Goal: Transaction & Acquisition: Book appointment/travel/reservation

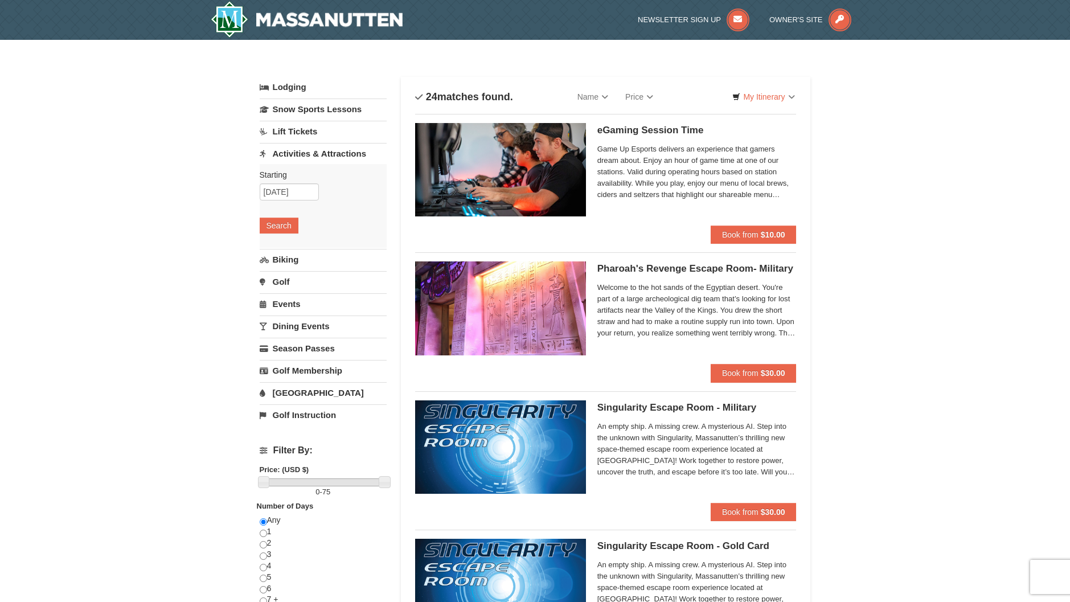
click at [301, 128] on link "Lift Tickets" at bounding box center [323, 131] width 127 height 21
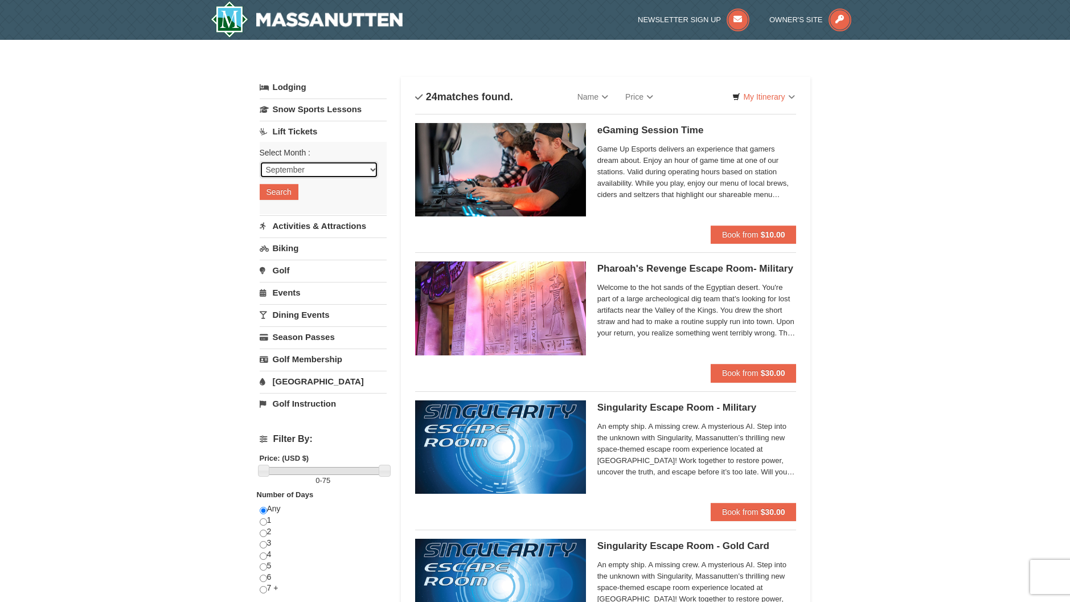
click at [349, 165] on select "September October November December January February March April May June July …" at bounding box center [319, 169] width 118 height 17
click at [260, 161] on select "September October November December January February March April May June July …" at bounding box center [319, 169] width 118 height 17
click at [285, 194] on button "Search" at bounding box center [279, 192] width 39 height 16
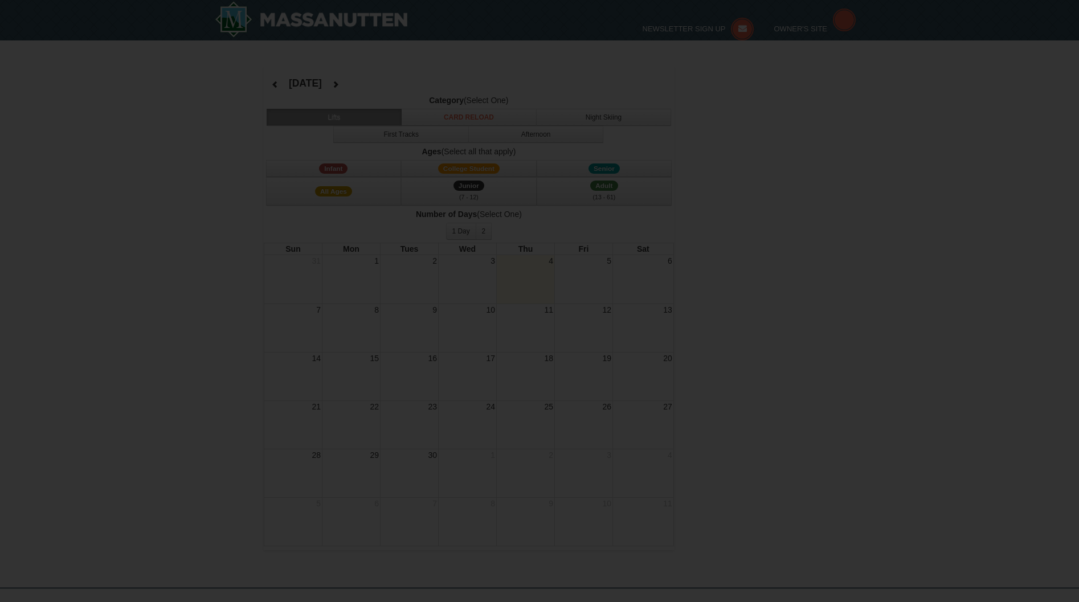
select select "9"
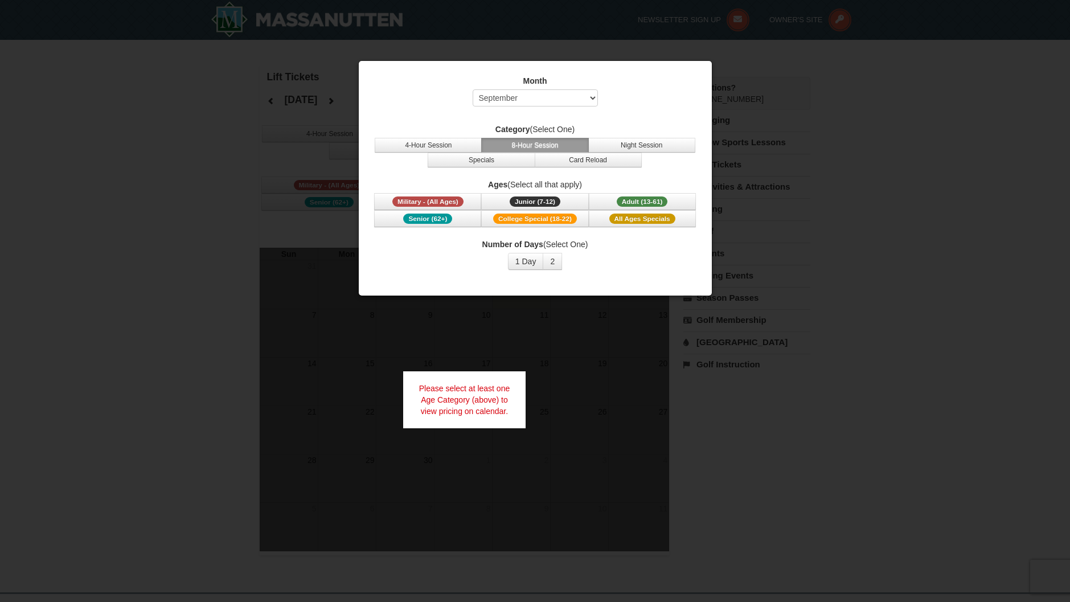
click at [854, 308] on div at bounding box center [535, 301] width 1070 height 602
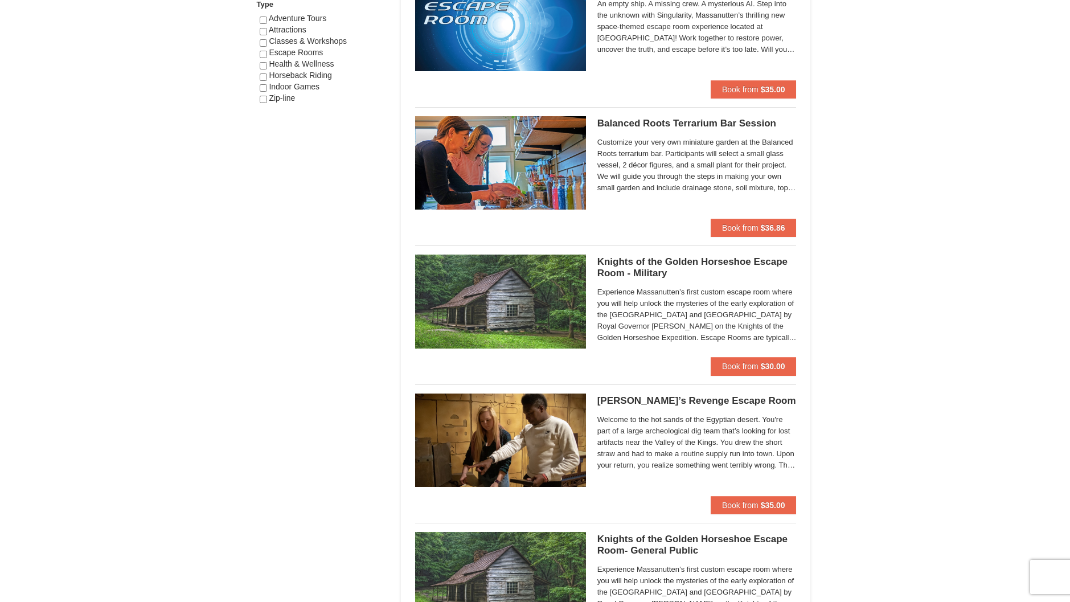
scroll to position [740, 0]
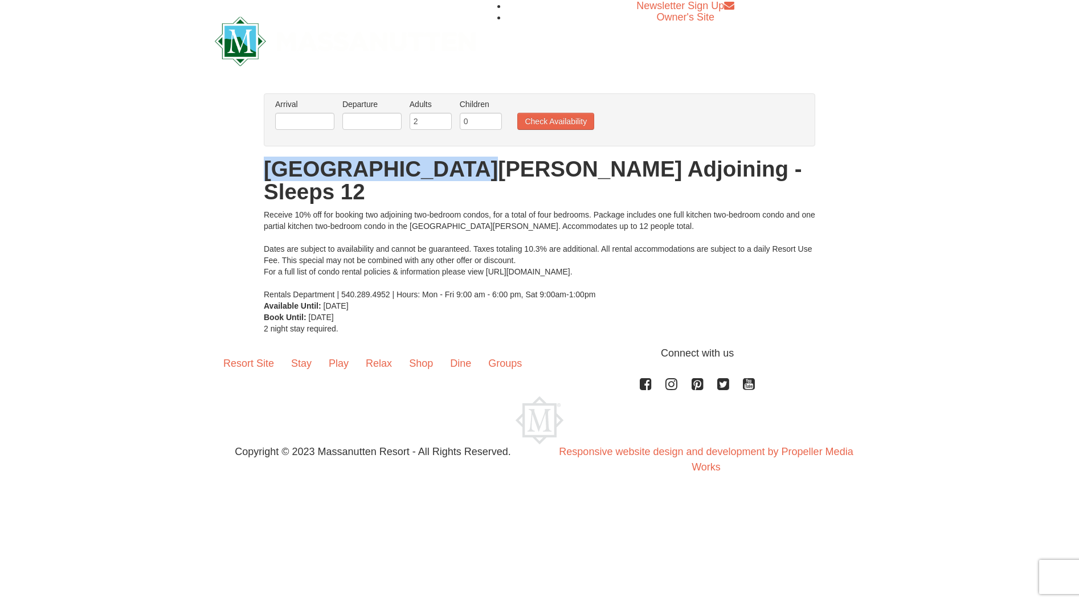
drag, startPoint x: 264, startPoint y: 162, endPoint x: 484, endPoint y: 170, distance: 220.0
click at [484, 170] on h1 "Woodstone Meadows Adjoining - Sleeps 12" at bounding box center [539, 181] width 551 height 46
drag, startPoint x: 484, startPoint y: 170, endPoint x: 423, endPoint y: 170, distance: 61.5
copy h1 "Woodstone Meadows"
